Goal: Task Accomplishment & Management: Manage account settings

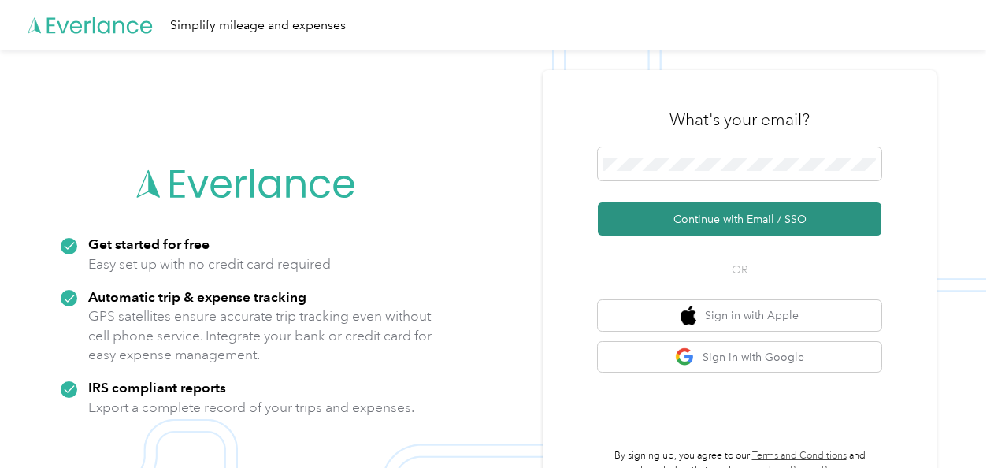
click at [694, 224] on button "Continue with Email / SSO" at bounding box center [739, 218] width 283 height 33
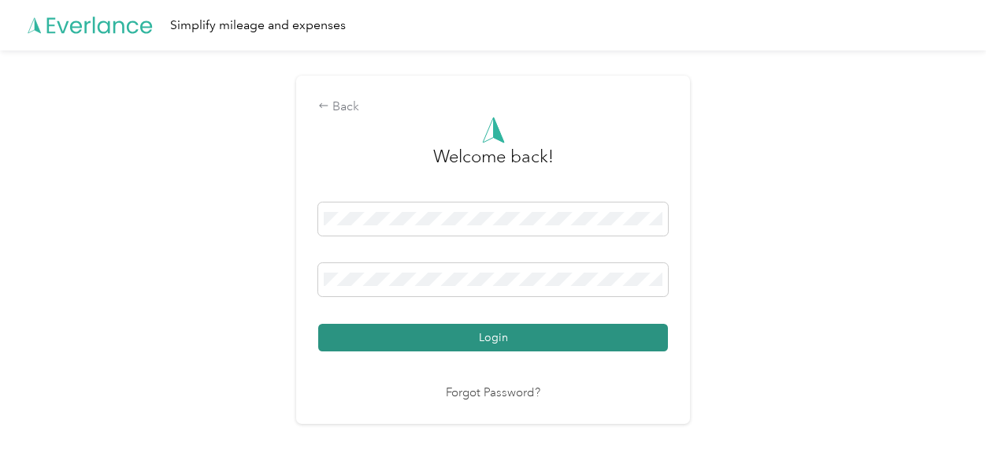
click at [507, 342] on button "Login" at bounding box center [493, 338] width 350 height 28
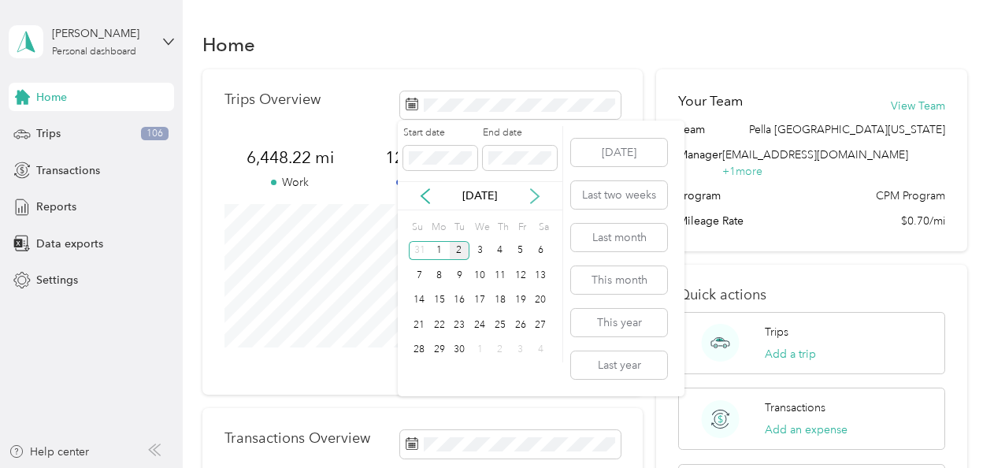
click at [540, 197] on icon at bounding box center [535, 196] width 16 height 16
click at [539, 197] on icon at bounding box center [535, 196] width 16 height 16
click at [538, 197] on icon at bounding box center [535, 196] width 8 height 14
click at [424, 194] on icon at bounding box center [425, 196] width 8 height 14
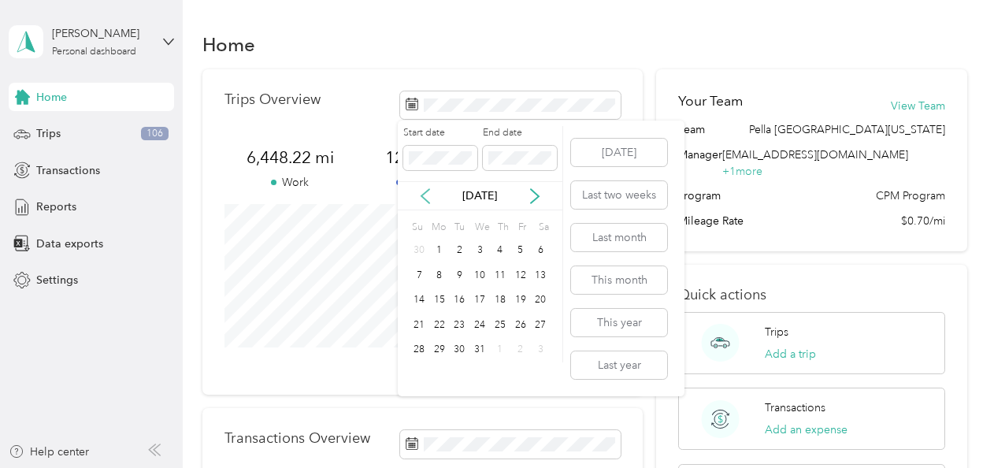
click at [425, 194] on icon at bounding box center [425, 196] width 16 height 16
click at [539, 195] on icon at bounding box center [535, 196] width 8 height 14
click at [417, 198] on icon at bounding box center [425, 196] width 16 height 16
click at [423, 199] on icon at bounding box center [425, 196] width 16 height 16
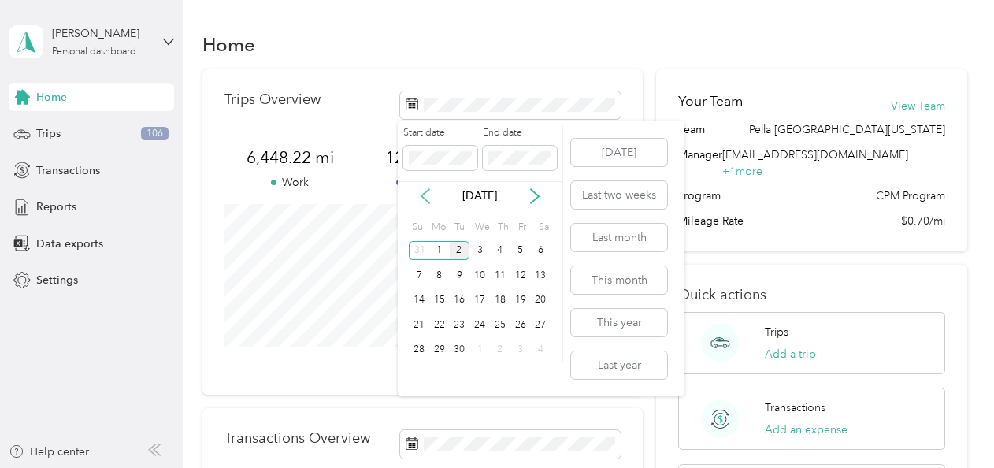
click at [427, 197] on icon at bounding box center [425, 196] width 16 height 16
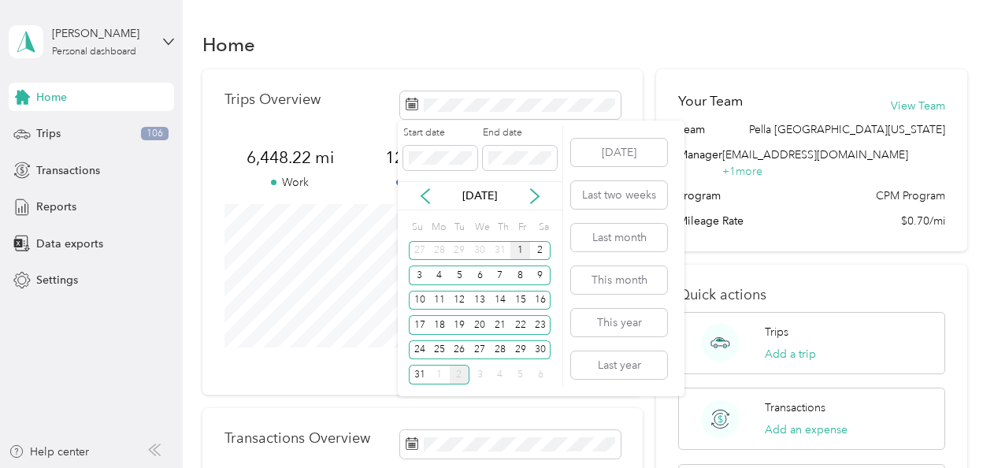
click at [520, 246] on div "1" at bounding box center [520, 251] width 20 height 20
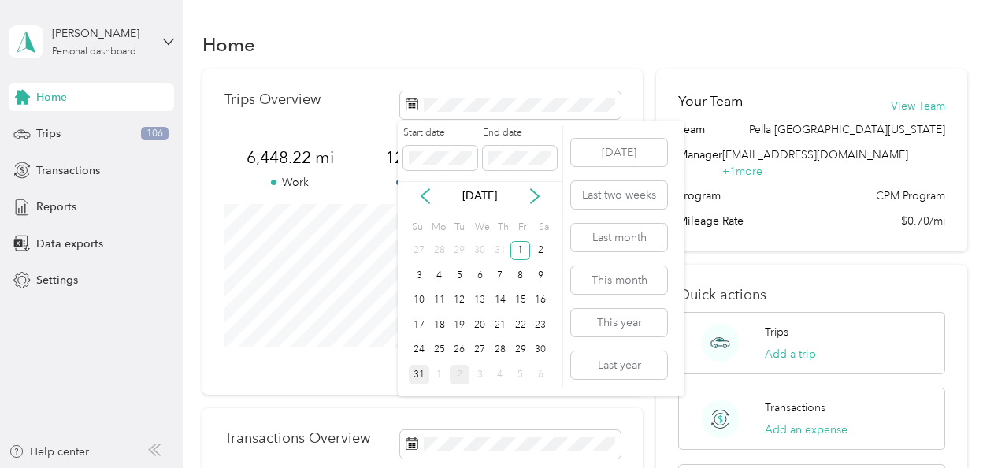
click at [419, 376] on div "31" at bounding box center [419, 375] width 20 height 20
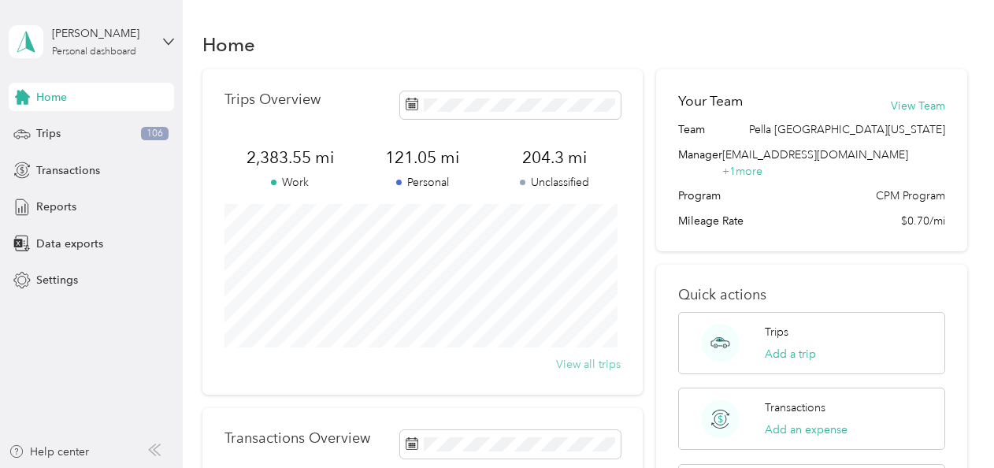
click at [583, 364] on button "View all trips" at bounding box center [588, 364] width 65 height 17
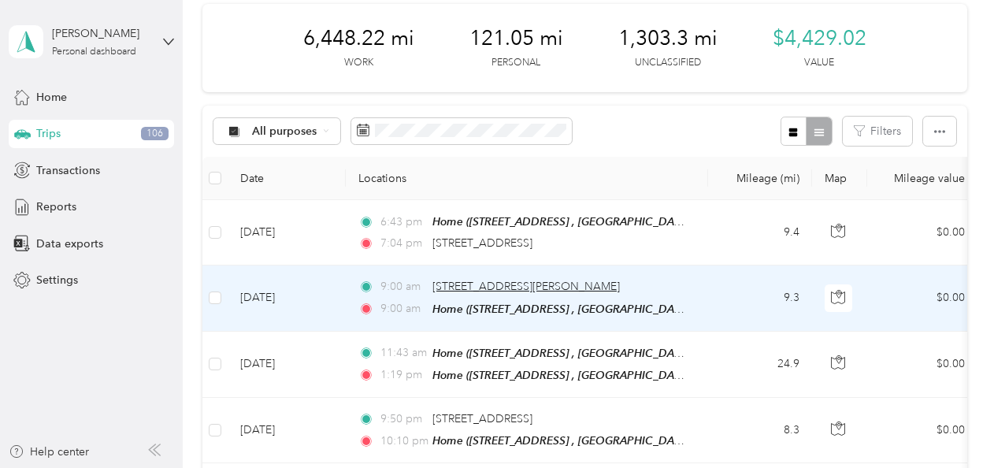
scroll to position [41, 0]
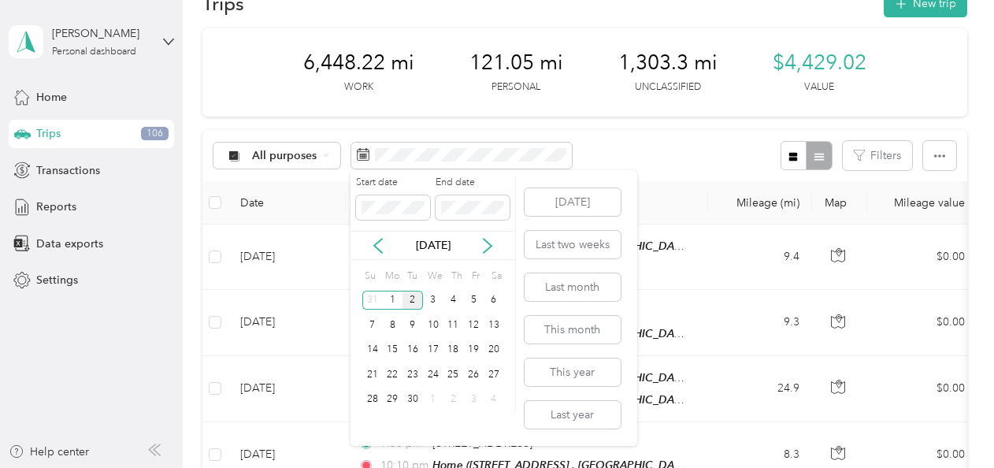
click at [497, 246] on div "[DATE]" at bounding box center [432, 245] width 165 height 17
click at [485, 239] on icon at bounding box center [487, 246] width 8 height 14
click at [377, 241] on icon at bounding box center [378, 246] width 16 height 16
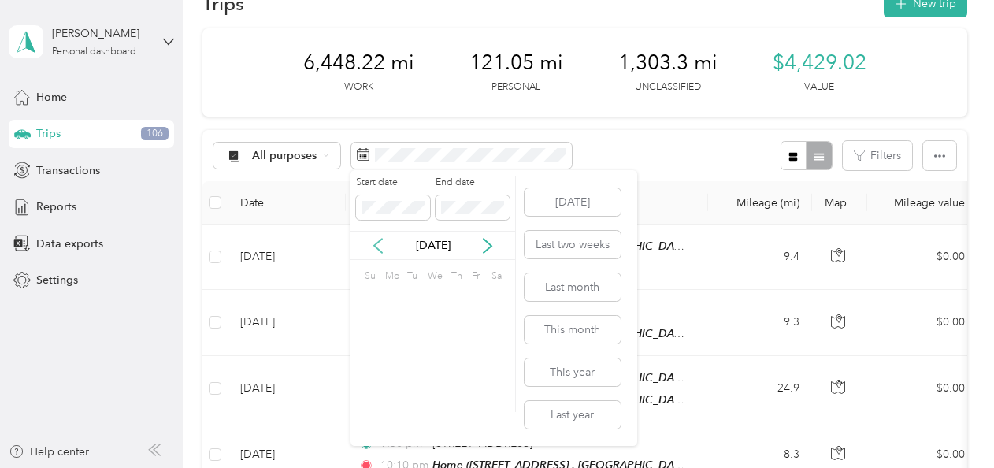
click at [377, 241] on icon at bounding box center [378, 246] width 16 height 16
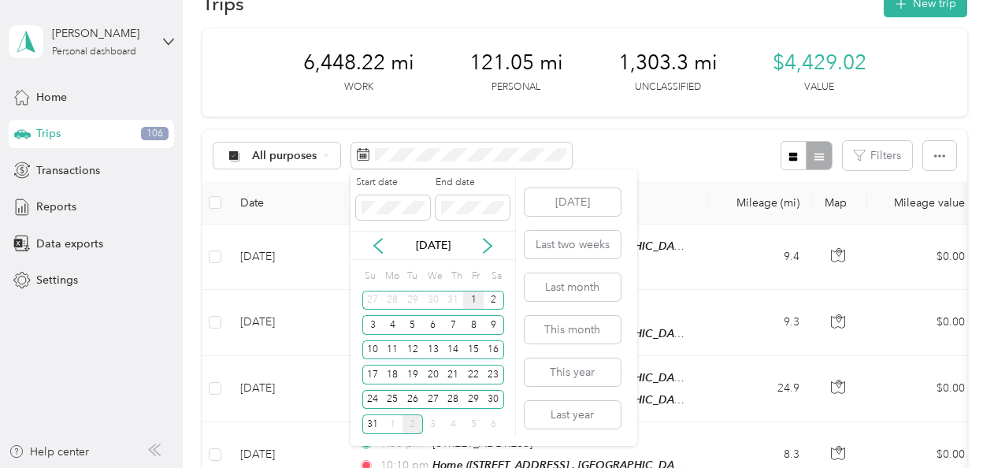
click at [474, 302] on div "1" at bounding box center [473, 301] width 20 height 20
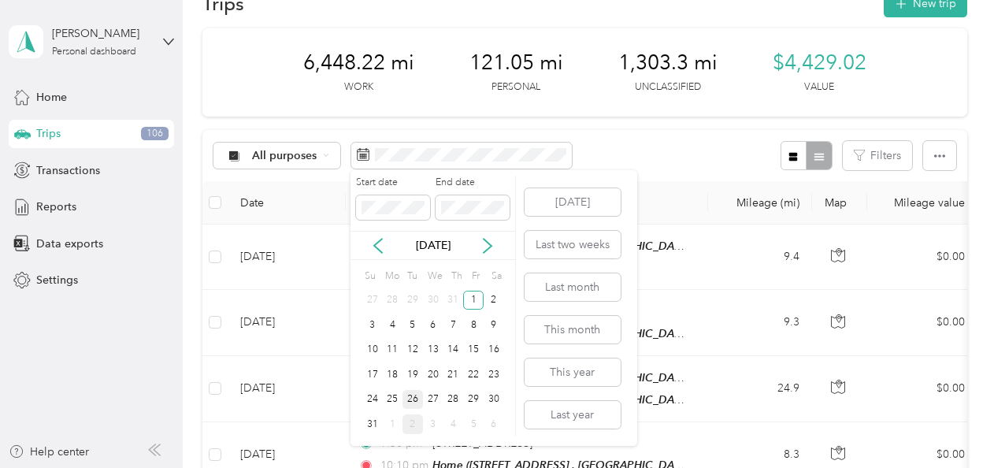
drag, startPoint x: 376, startPoint y: 419, endPoint x: 406, endPoint y: 389, distance: 42.9
click at [376, 414] on div "31" at bounding box center [372, 424] width 20 height 20
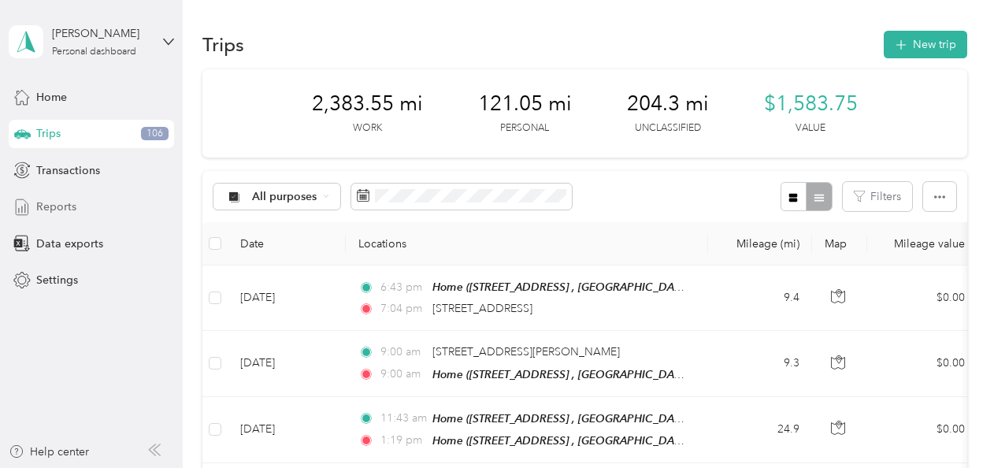
click at [68, 202] on span "Reports" at bounding box center [56, 206] width 40 height 17
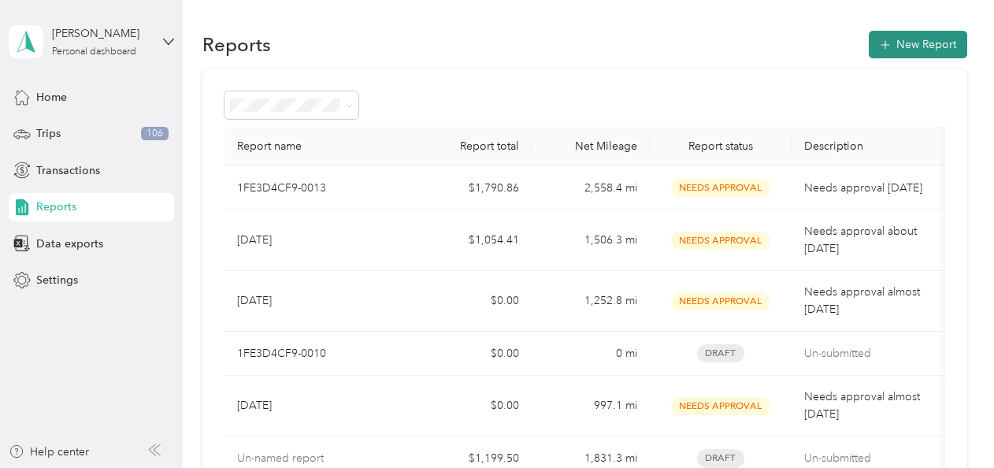
click at [905, 49] on button "New Report" at bounding box center [917, 45] width 98 height 28
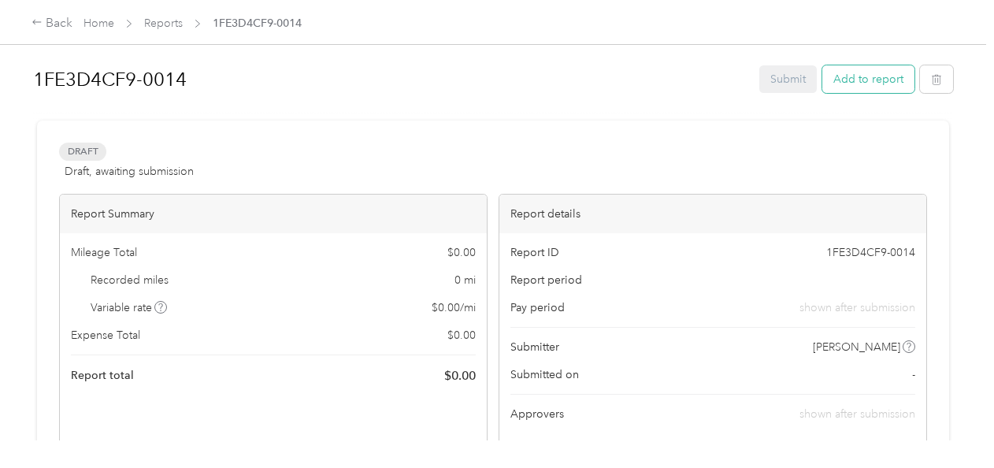
click at [867, 80] on button "Add to report" at bounding box center [868, 79] width 92 height 28
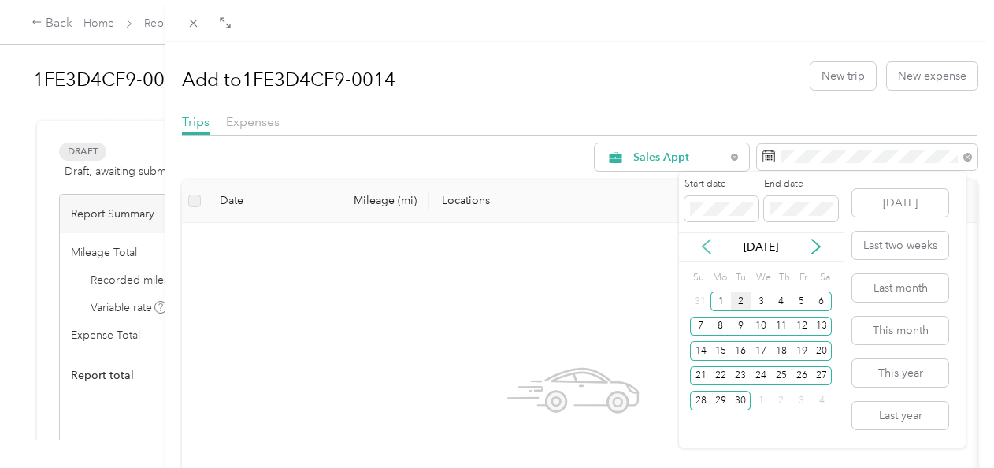
click at [705, 239] on icon at bounding box center [706, 247] width 16 height 16
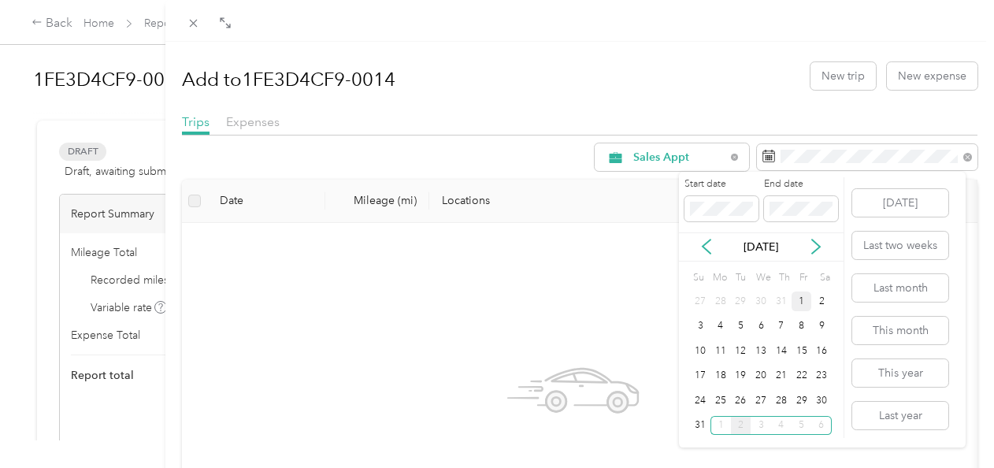
click at [799, 296] on div "1" at bounding box center [801, 301] width 20 height 20
click at [705, 424] on div "31" at bounding box center [700, 426] width 20 height 20
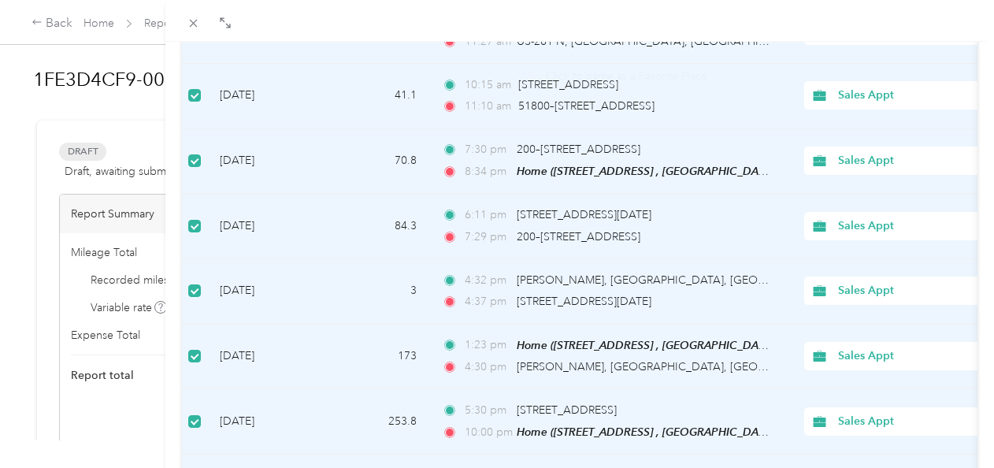
scroll to position [1501, 0]
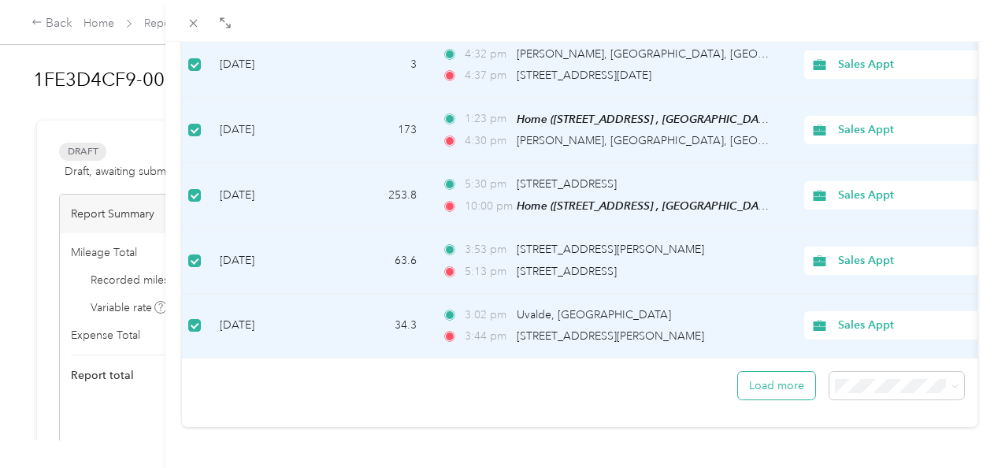
drag, startPoint x: 753, startPoint y: 375, endPoint x: 739, endPoint y: 375, distance: 15.0
click at [750, 375] on button "Load more" at bounding box center [776, 386] width 77 height 28
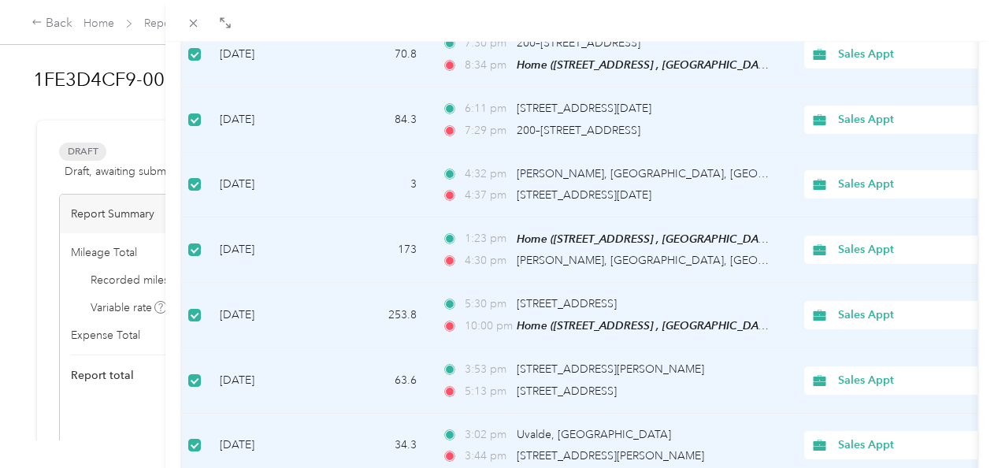
scroll to position [1565, 0]
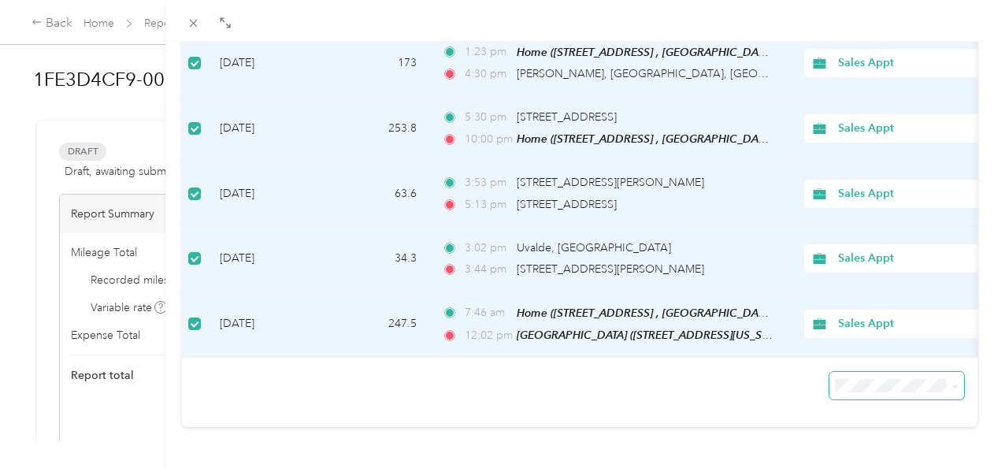
click at [946, 377] on span at bounding box center [952, 385] width 13 height 17
click at [951, 383] on icon at bounding box center [954, 386] width 7 height 7
click at [879, 346] on li "100 per load" at bounding box center [884, 344] width 135 height 28
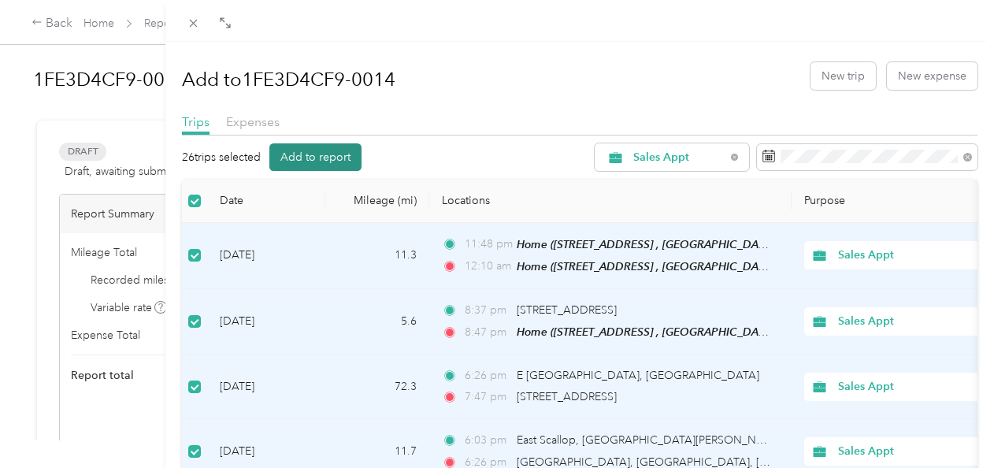
click at [318, 157] on button "Add to report" at bounding box center [315, 157] width 92 height 28
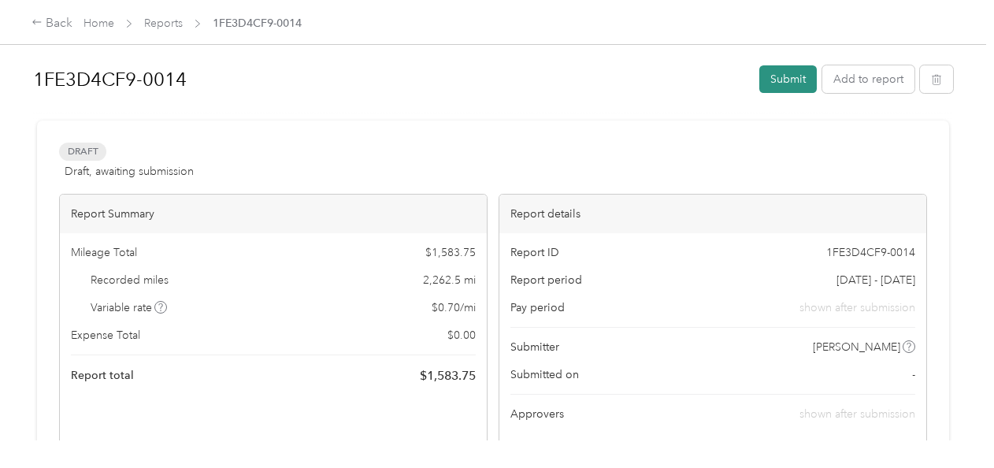
click at [767, 82] on button "Submit" at bounding box center [787, 79] width 57 height 28
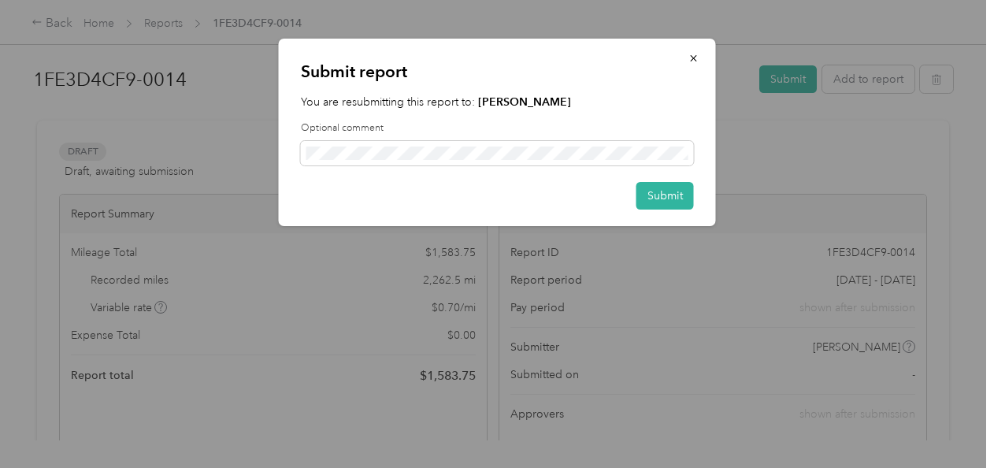
drag, startPoint x: 657, startPoint y: 193, endPoint x: 681, endPoint y: 173, distance: 31.4
click at [657, 190] on button "Submit" at bounding box center [664, 196] width 57 height 28
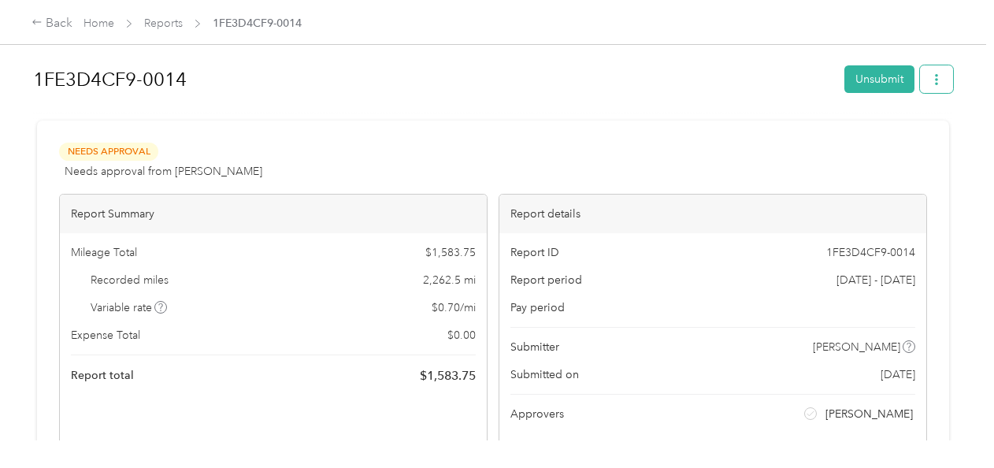
click at [940, 72] on button "button" at bounding box center [936, 79] width 33 height 28
click at [894, 135] on span "Download" at bounding box center [887, 136] width 52 height 17
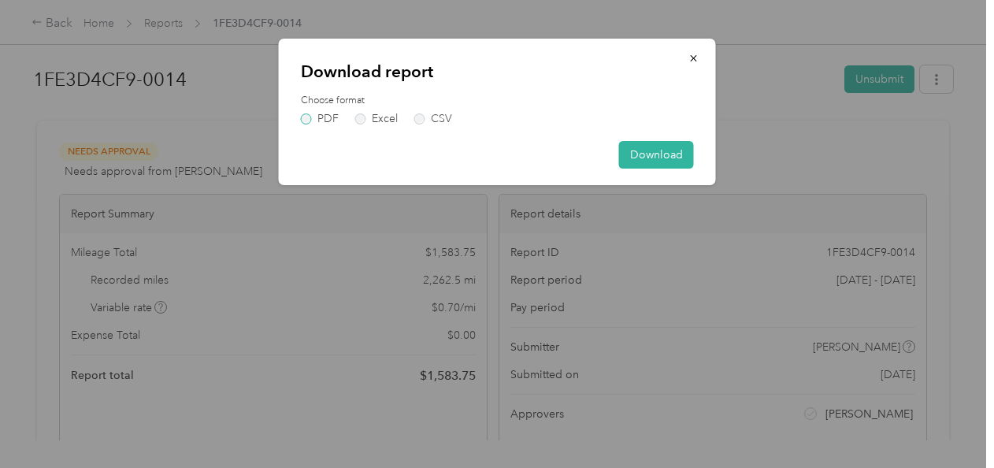
click at [304, 114] on label "PDF" at bounding box center [320, 118] width 38 height 11
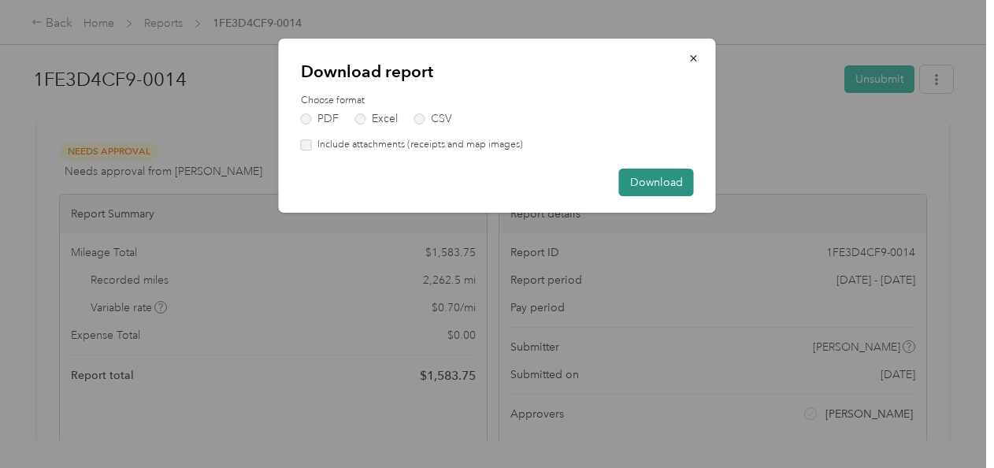
click at [644, 181] on button "Download" at bounding box center [656, 182] width 75 height 28
